Goal: Transaction & Acquisition: Register for event/course

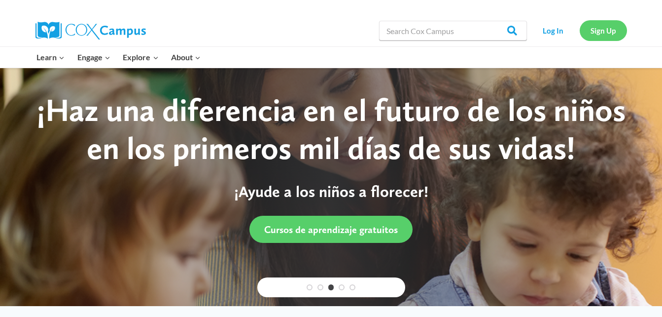
click at [608, 33] on link "Sign Up" at bounding box center [603, 30] width 47 height 20
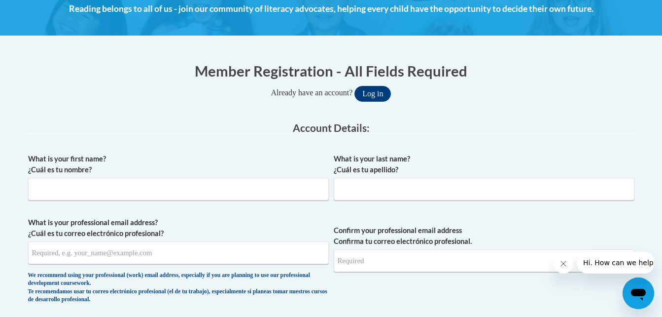
scroll to position [150, 0]
click at [271, 187] on input "What is your first name? ¿Cuál es tu nombre?" at bounding box center [178, 188] width 301 height 23
type input "Avery"
click at [370, 190] on input "What is your last name? ¿Cuál es tu apellido?" at bounding box center [484, 188] width 301 height 23
type input "Rein"
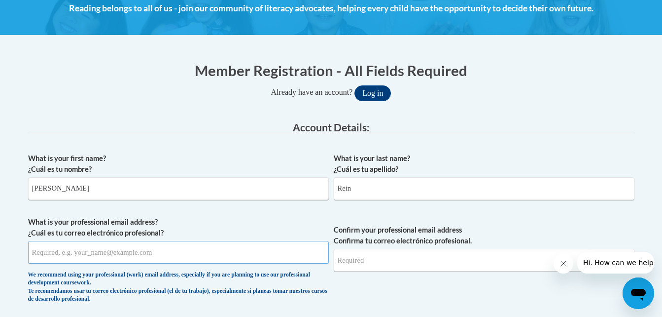
click at [186, 254] on input "What is your professional email address? ¿Cuál es tu correo electrónico profesi…" at bounding box center [178, 252] width 301 height 23
type input "[EMAIL_ADDRESS][DOMAIN_NAME]"
click at [366, 262] on input "Confirm your professional email address Confirma tu correo electrónico profesio…" at bounding box center [484, 260] width 301 height 23
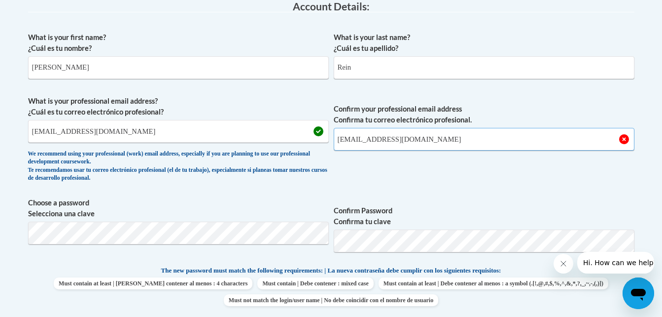
scroll to position [278, 0]
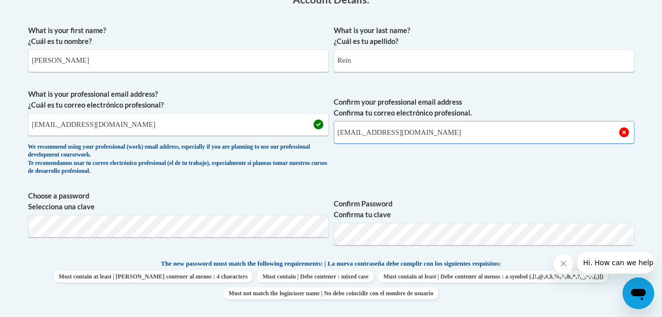
type input "[EMAIL_ADDRESS][DOMAIN_NAME]"
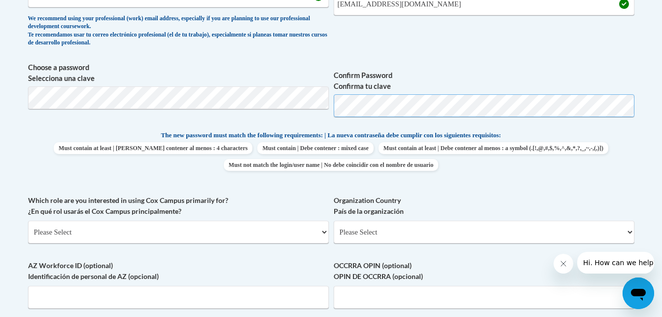
scroll to position [406, 0]
click at [568, 141] on p "The new password must match the following requirements: | La nueva contraseña d…" at bounding box center [331, 135] width 607 height 12
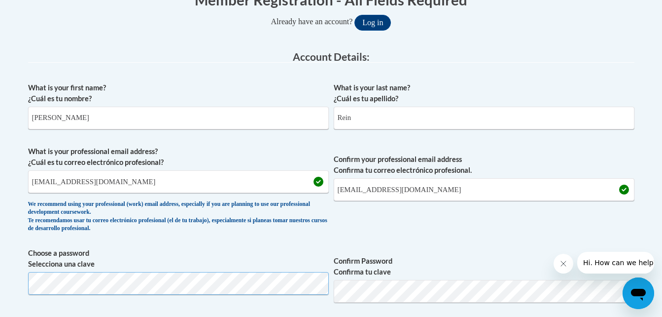
scroll to position [0, 0]
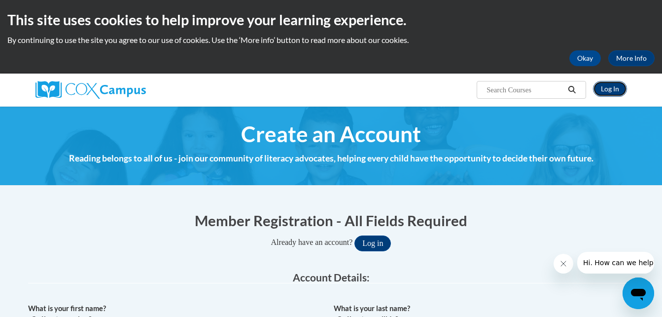
click at [612, 86] on link "Log In" at bounding box center [610, 89] width 34 height 16
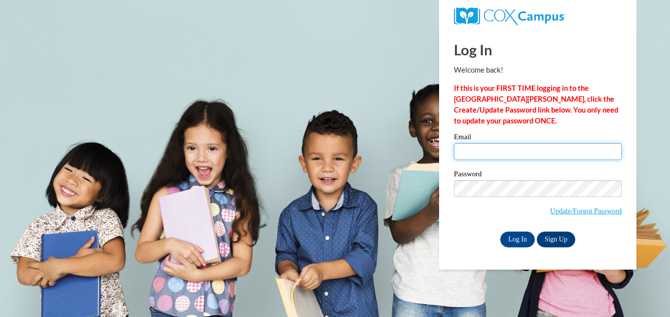
click at [459, 154] on input "Email" at bounding box center [538, 151] width 168 height 17
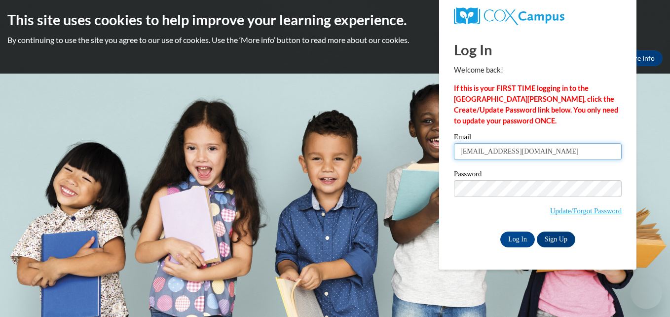
type input "[EMAIL_ADDRESS][DOMAIN_NAME]"
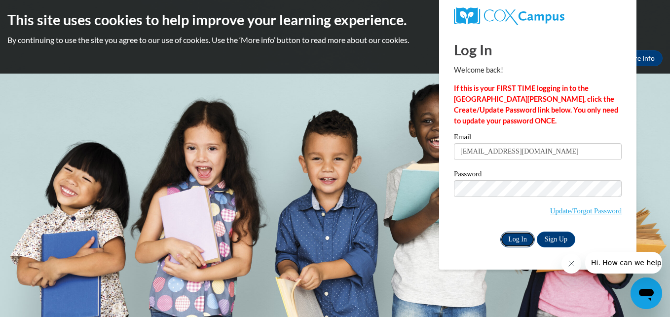
click at [516, 241] on input "Log In" at bounding box center [517, 239] width 35 height 16
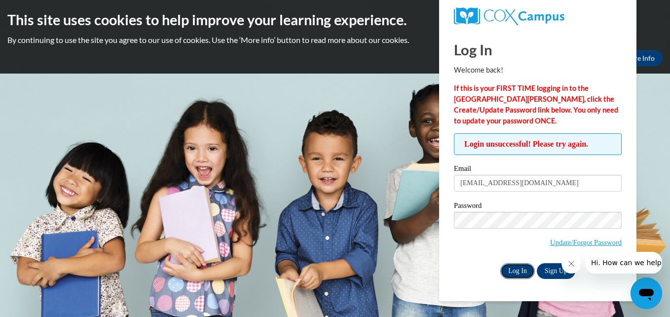
click at [529, 271] on input "Log In" at bounding box center [517, 271] width 35 height 16
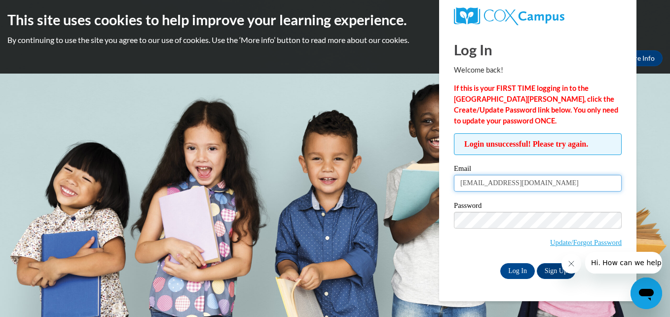
drag, startPoint x: 522, startPoint y: 187, endPoint x: 432, endPoint y: 186, distance: 90.3
click at [432, 186] on body "This site uses cookies to help improve your learning experience. By continuing …" at bounding box center [335, 158] width 670 height 317
type input "[EMAIL_ADDRESS][DOMAIN_NAME]"
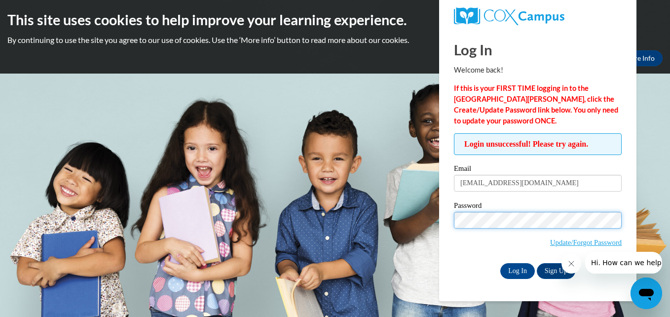
click at [500, 263] on input "Log In" at bounding box center [517, 271] width 35 height 16
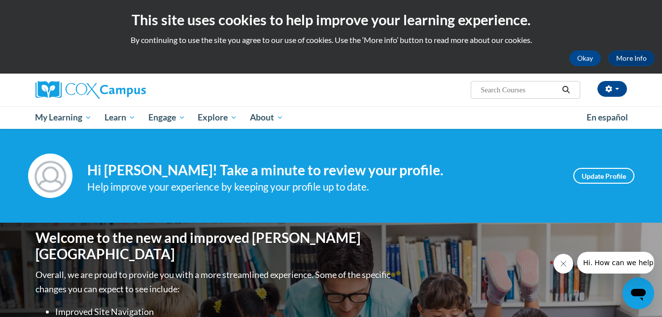
click at [506, 257] on div "Welcome to the new and improved [PERSON_NAME] Campus Overall, we are proud to p…" at bounding box center [331, 320] width 621 height 197
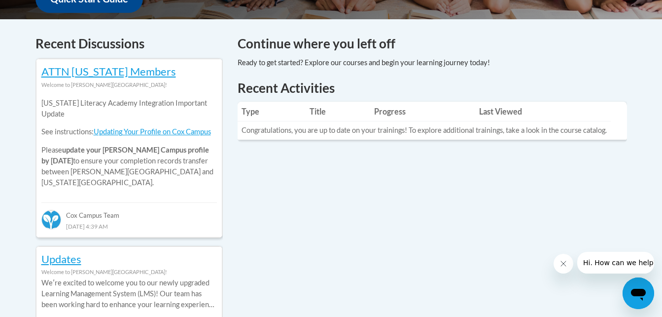
scroll to position [401, 0]
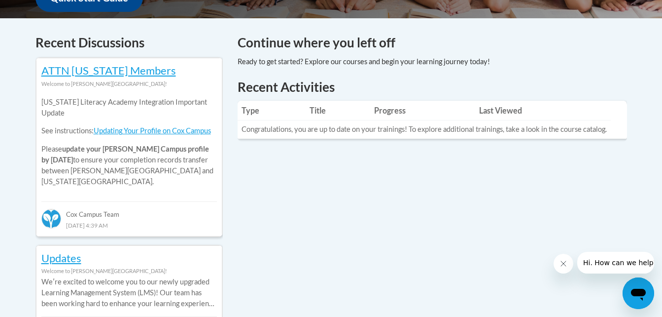
click at [342, 79] on h1 "Recent Activities" at bounding box center [433, 87] width 390 height 18
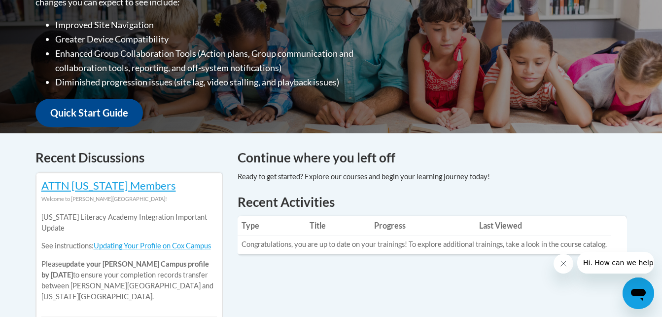
scroll to position [286, 0]
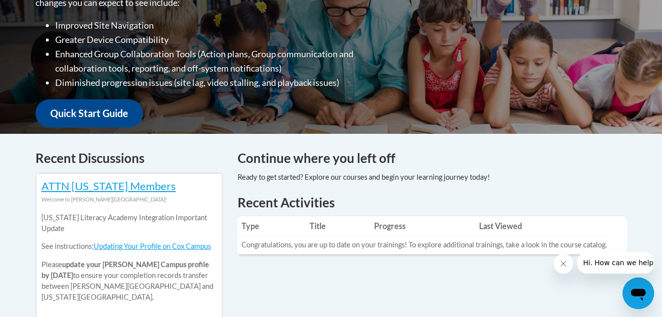
click at [564, 259] on button "Close message from company" at bounding box center [563, 263] width 20 height 20
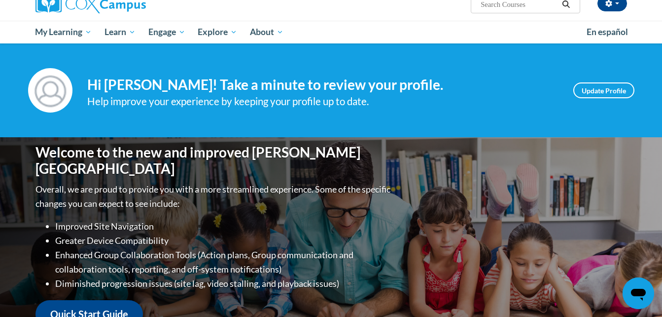
scroll to position [85, 0]
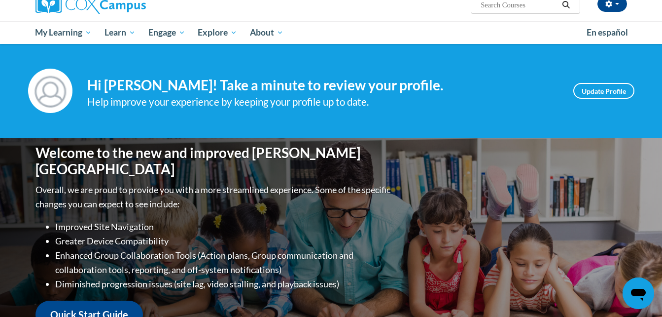
click at [504, 4] on input "Search..." at bounding box center [519, 5] width 79 height 12
type input "e"
type input "emergent literacy"
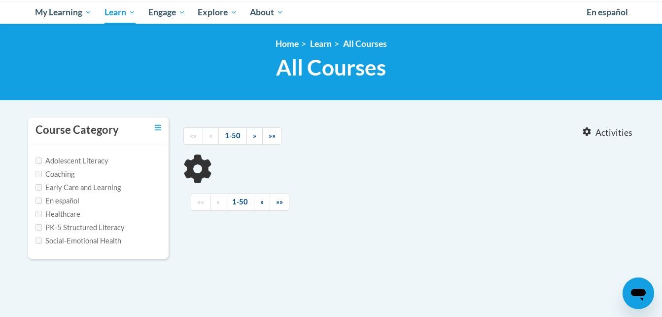
type input "emergent literacy"
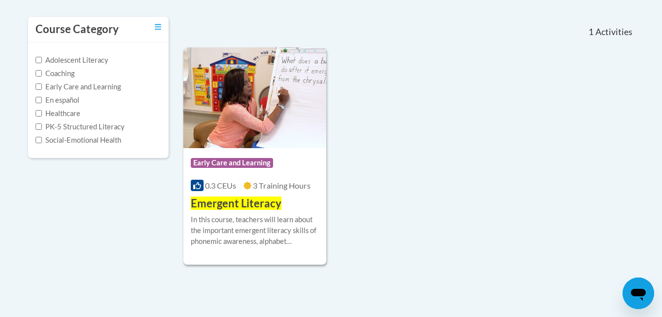
scroll to position [206, 0]
